Goal: Task Accomplishment & Management: Manage account settings

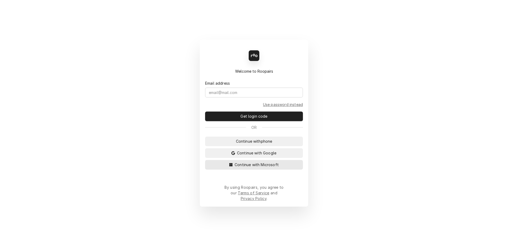
click at [243, 167] on span "Continue with Microsoft" at bounding box center [257, 165] width 46 height 6
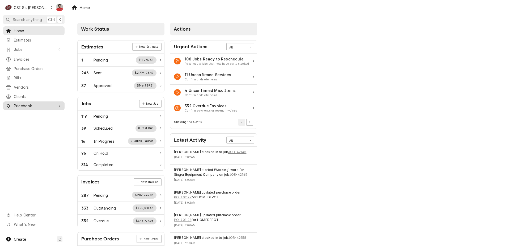
click at [23, 103] on span "Pricebook" at bounding box center [34, 106] width 40 height 6
click at [33, 121] on span "Parts & Materials" at bounding box center [38, 124] width 48 height 6
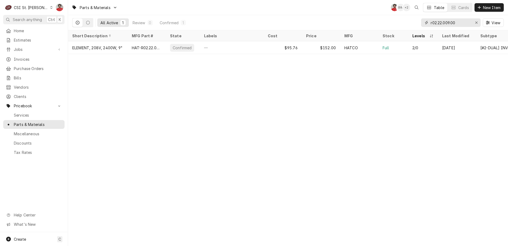
click at [462, 26] on input "r02.22.009.00" at bounding box center [451, 22] width 40 height 9
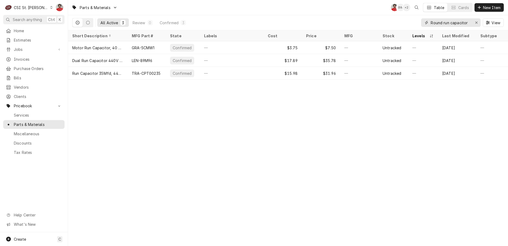
type input "Round run capacitor"
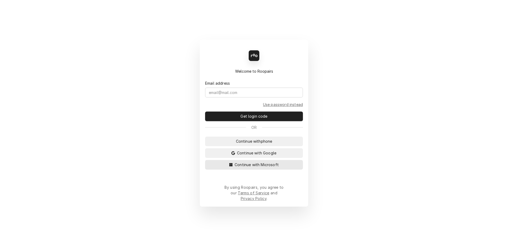
click at [257, 167] on span "Continue with Microsoft" at bounding box center [257, 165] width 46 height 6
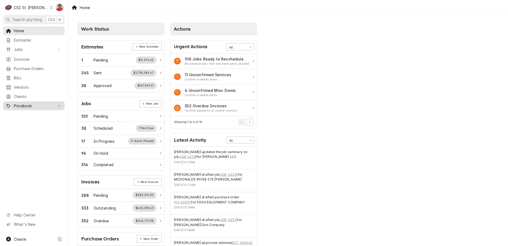
click at [35, 106] on link "Pricebook" at bounding box center [33, 105] width 61 height 9
click at [31, 122] on span "Parts & Materials" at bounding box center [38, 124] width 48 height 6
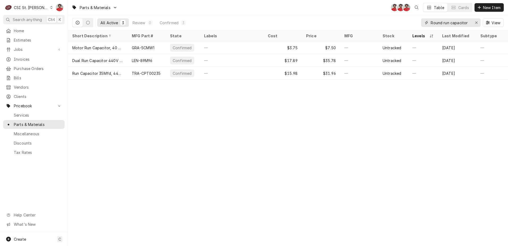
click at [468, 22] on input "Round run capacitor" at bounding box center [451, 22] width 40 height 9
type input "401120"
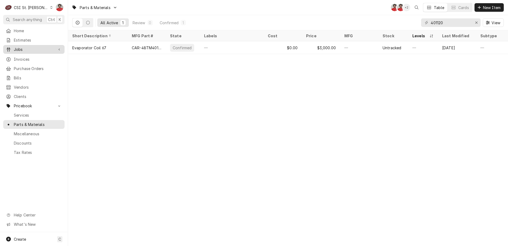
click at [22, 48] on span "Jobs" at bounding box center [34, 49] width 40 height 6
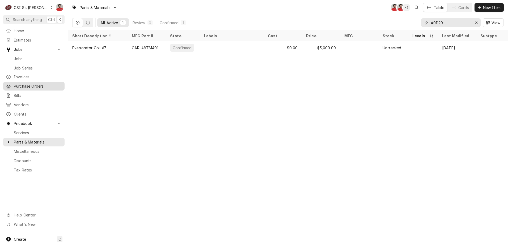
click at [24, 84] on span "Purchase Orders" at bounding box center [38, 86] width 48 height 6
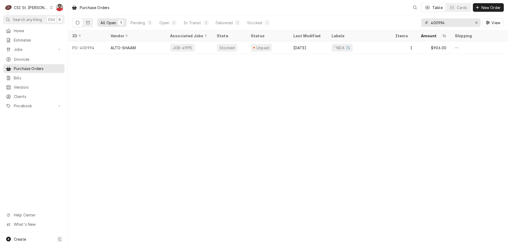
click at [447, 22] on input "400994" at bounding box center [451, 22] width 40 height 9
type input "401120"
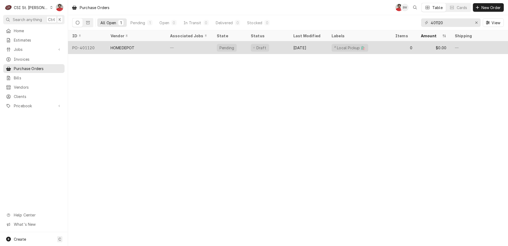
click at [185, 46] on div "—" at bounding box center [189, 47] width 47 height 13
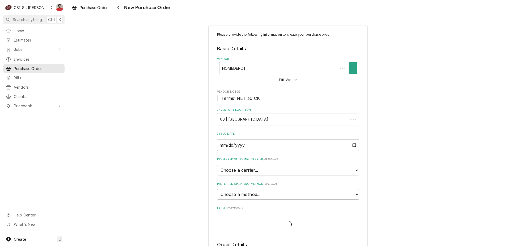
type textarea "x"
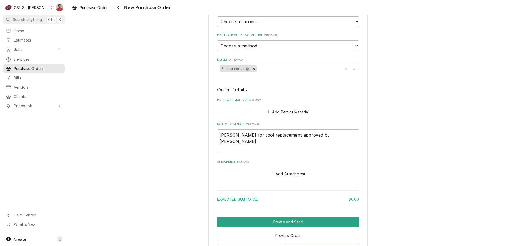
scroll to position [193, 0]
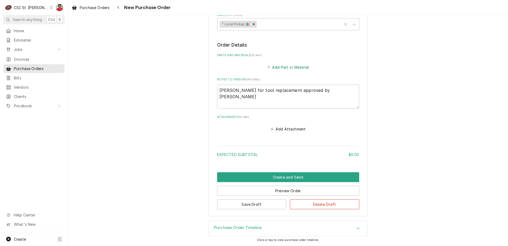
click at [282, 67] on button "Add Part or Material" at bounding box center [288, 66] width 44 height 7
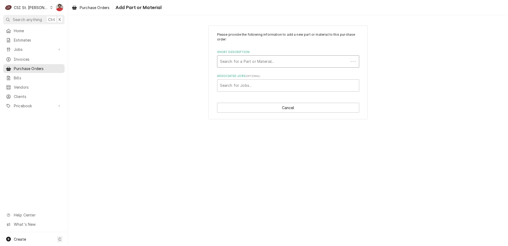
click at [270, 64] on div "Short Description" at bounding box center [283, 62] width 126 height 10
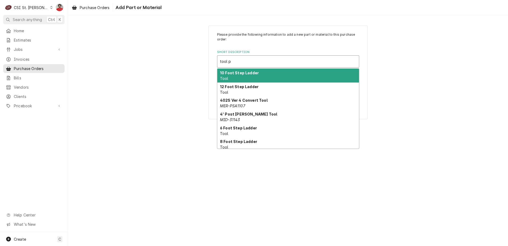
type input "tool"
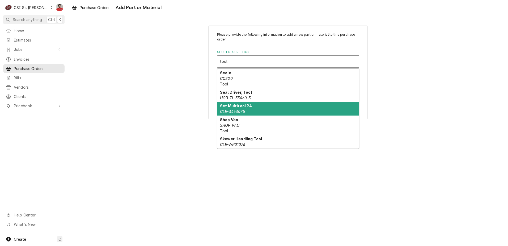
scroll to position [1300, 0]
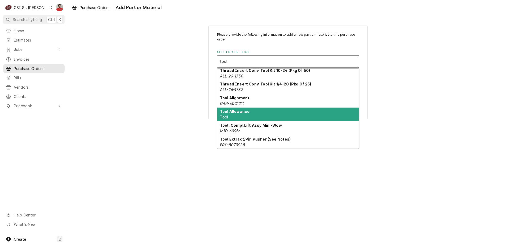
click at [302, 115] on div "Tool Allowance Tool" at bounding box center [288, 114] width 142 height 14
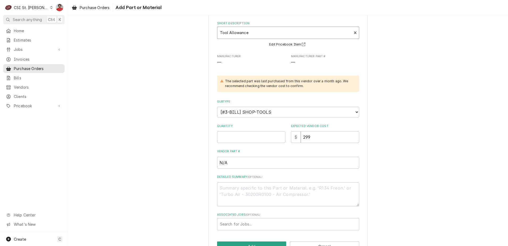
scroll to position [0, 0]
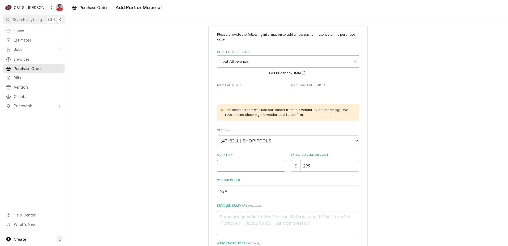
click at [243, 164] on input "Quantity" at bounding box center [251, 166] width 68 height 12
type textarea "x"
type input "1"
type textarea "x"
type input "2"
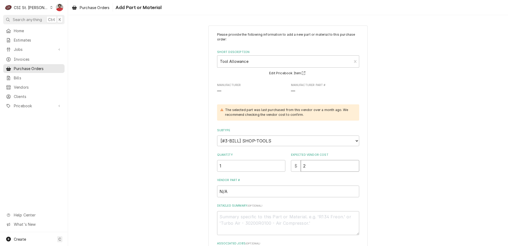
type textarea "x"
type input "22"
type textarea "x"
type input "22.7"
type textarea "x"
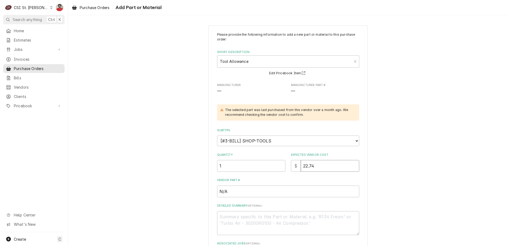
type input "22.74"
type textarea "x"
type textarea "T"
type textarea "x"
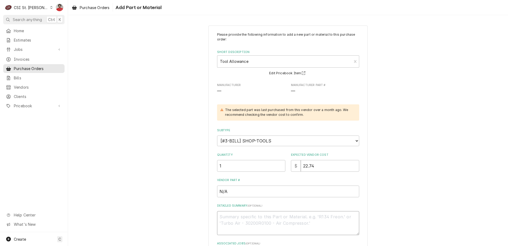
type textarea "D"
type textarea "x"
type textarea "Dr"
type textarea "x"
type textarea "Dri"
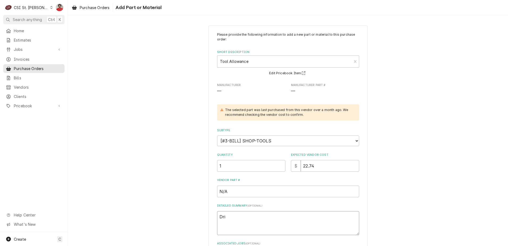
type textarea "x"
type textarea "Dril"
type textarea "x"
type textarea "Drill"
type textarea "x"
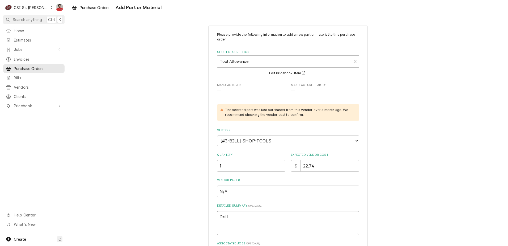
type textarea "Drill"
type textarea "x"
type textarea "Drill B"
type textarea "x"
type textarea "Drill Bi"
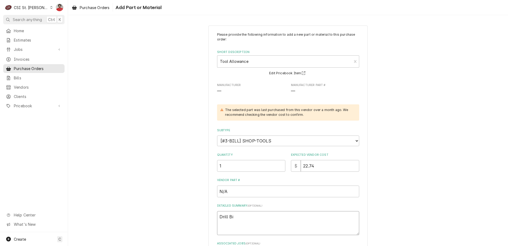
type textarea "x"
type textarea "Drill Bit"
type textarea "x"
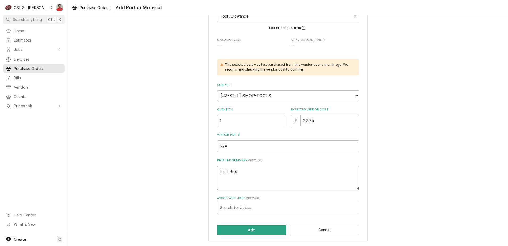
scroll to position [45, 0]
type textarea "Drill Bits"
click at [254, 225] on button "Add" at bounding box center [251, 229] width 69 height 10
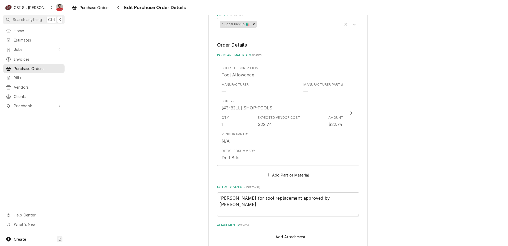
scroll to position [301, 0]
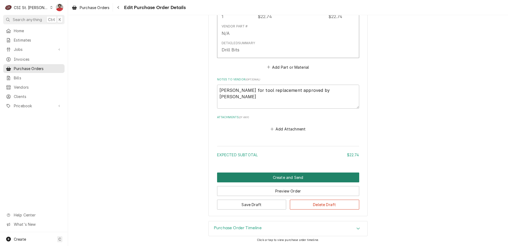
click at [257, 179] on button "Create and Send" at bounding box center [288, 177] width 142 height 10
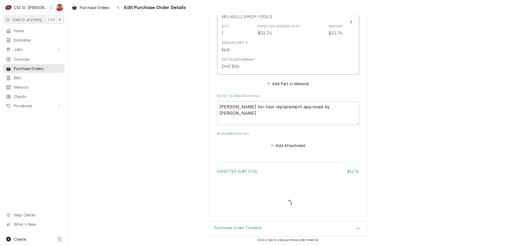
type textarea "x"
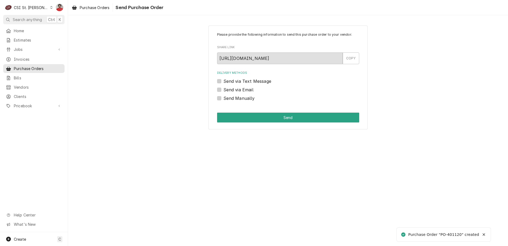
click at [228, 97] on label "Send Manually" at bounding box center [238, 98] width 31 height 6
click at [228, 97] on input "Send Manually" at bounding box center [294, 101] width 142 height 12
checkbox input "true"
click at [246, 118] on button "Send" at bounding box center [288, 117] width 142 height 10
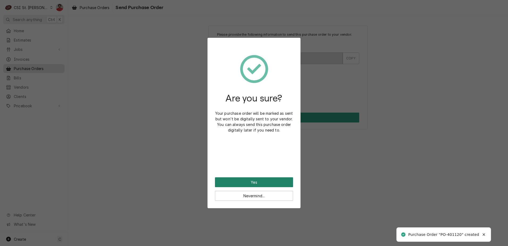
click at [240, 183] on button "Yes" at bounding box center [254, 182] width 78 height 10
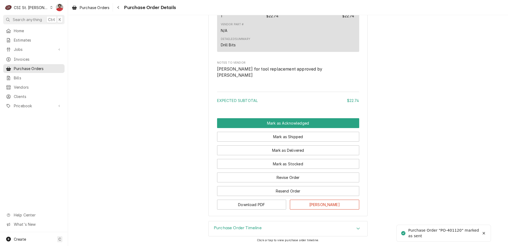
scroll to position [377, 0]
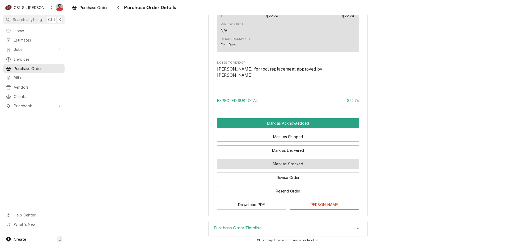
click at [269, 166] on button "Mark as Stocked" at bounding box center [288, 164] width 142 height 10
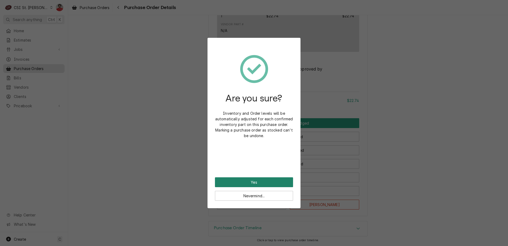
click at [259, 181] on button "Yes" at bounding box center [254, 182] width 78 height 10
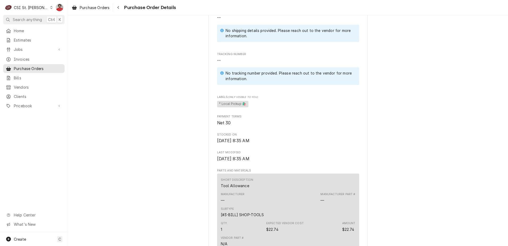
scroll to position [372, 0]
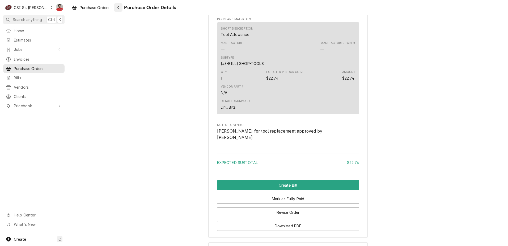
click at [120, 9] on icon "Navigate back" at bounding box center [118, 8] width 2 height 4
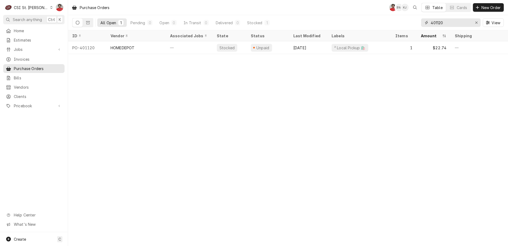
click at [440, 24] on input "401120" at bounding box center [451, 22] width 40 height 9
click at [459, 21] on input "401118" at bounding box center [451, 22] width 40 height 9
click at [452, 20] on input "401108" at bounding box center [451, 22] width 40 height 9
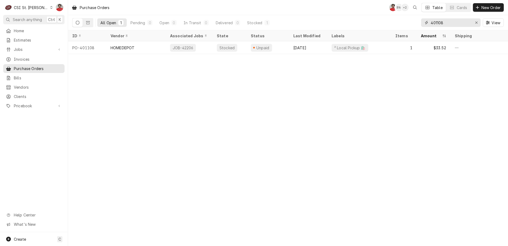
click at [451, 23] on input "401108" at bounding box center [451, 22] width 40 height 9
type input "401103"
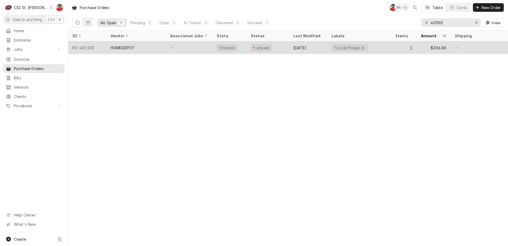
click at [192, 46] on div "—" at bounding box center [189, 47] width 47 height 13
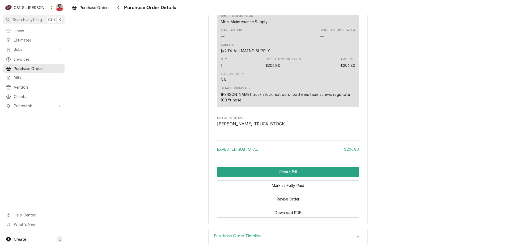
scroll to position [409, 0]
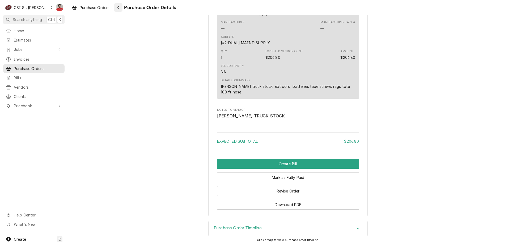
click at [119, 8] on icon "Navigate back" at bounding box center [118, 8] width 2 height 4
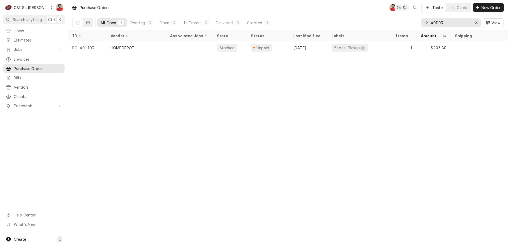
click at [447, 29] on div "401103 View" at bounding box center [462, 22] width 83 height 15
click at [447, 27] on input "401103" at bounding box center [451, 22] width 40 height 9
type input "401110"
click at [27, 46] on span "Jobs" at bounding box center [34, 49] width 40 height 6
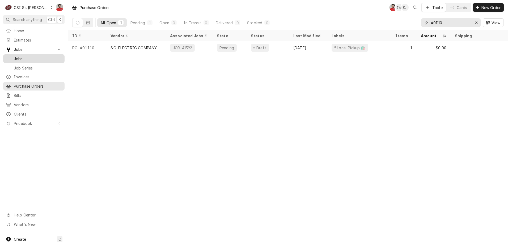
click at [31, 58] on span "Jobs" at bounding box center [38, 59] width 48 height 6
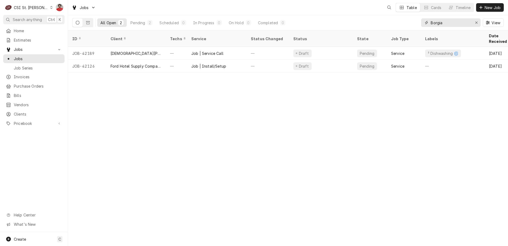
click at [458, 22] on input "Borgia" at bounding box center [451, 22] width 40 height 9
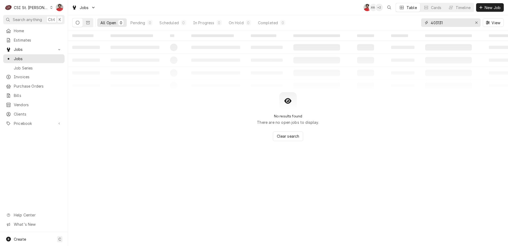
click at [458, 22] on input "403131" at bounding box center [451, 22] width 40 height 9
type input "41646"
click at [87, 22] on icon "Dynamic Content Wrapper" at bounding box center [88, 23] width 4 height 4
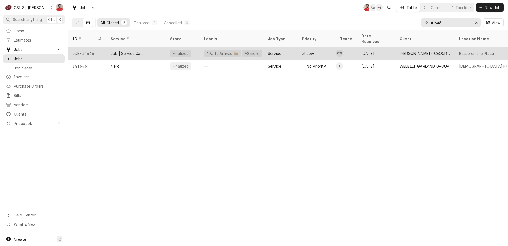
click at [156, 47] on div "Job | Service Call" at bounding box center [136, 53] width 60 height 13
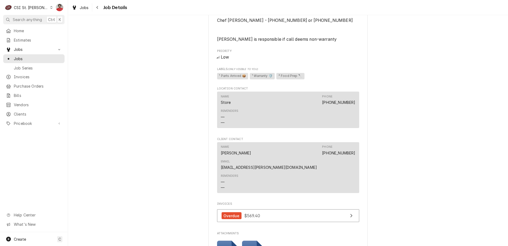
scroll to position [562, 0]
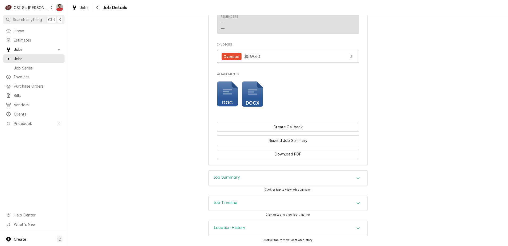
click at [291, 231] on div "Location History" at bounding box center [288, 228] width 159 height 15
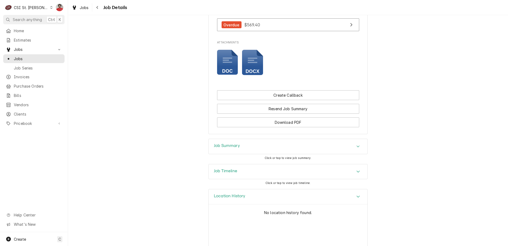
scroll to position [611, 0]
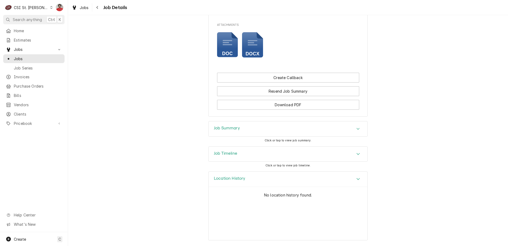
click at [272, 145] on div "Job Summary Click or tap to view job summary." at bounding box center [287, 133] width 159 height 25
click at [271, 152] on div "Job Timeline" at bounding box center [288, 153] width 159 height 15
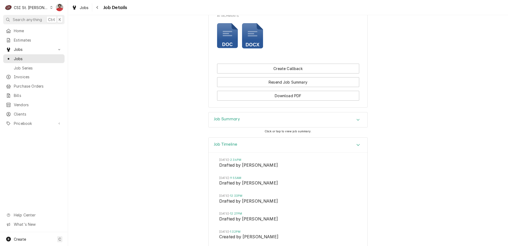
scroll to position [456, 0]
